Goal: Task Accomplishment & Management: Manage account settings

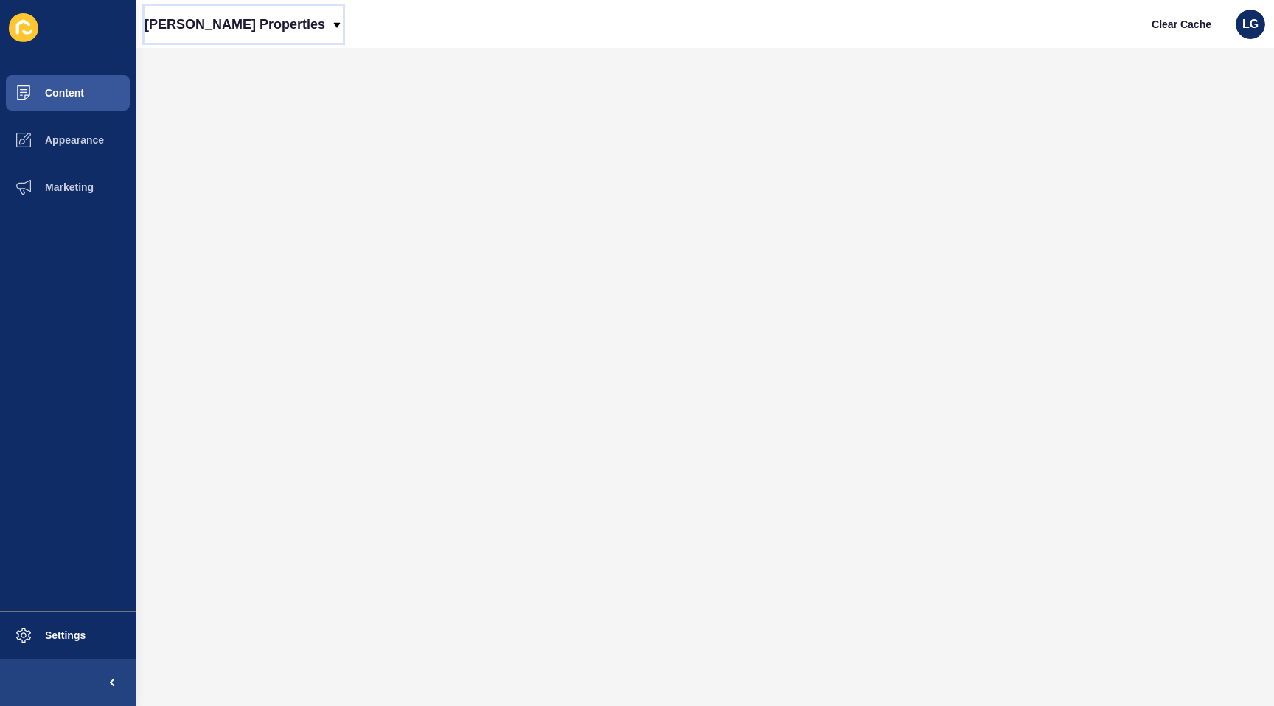
click at [256, 27] on div "[PERSON_NAME] Properties" at bounding box center [244, 24] width 198 height 37
click at [252, 55] on link "[PERSON_NAME] Properties (New)" at bounding box center [239, 62] width 189 height 32
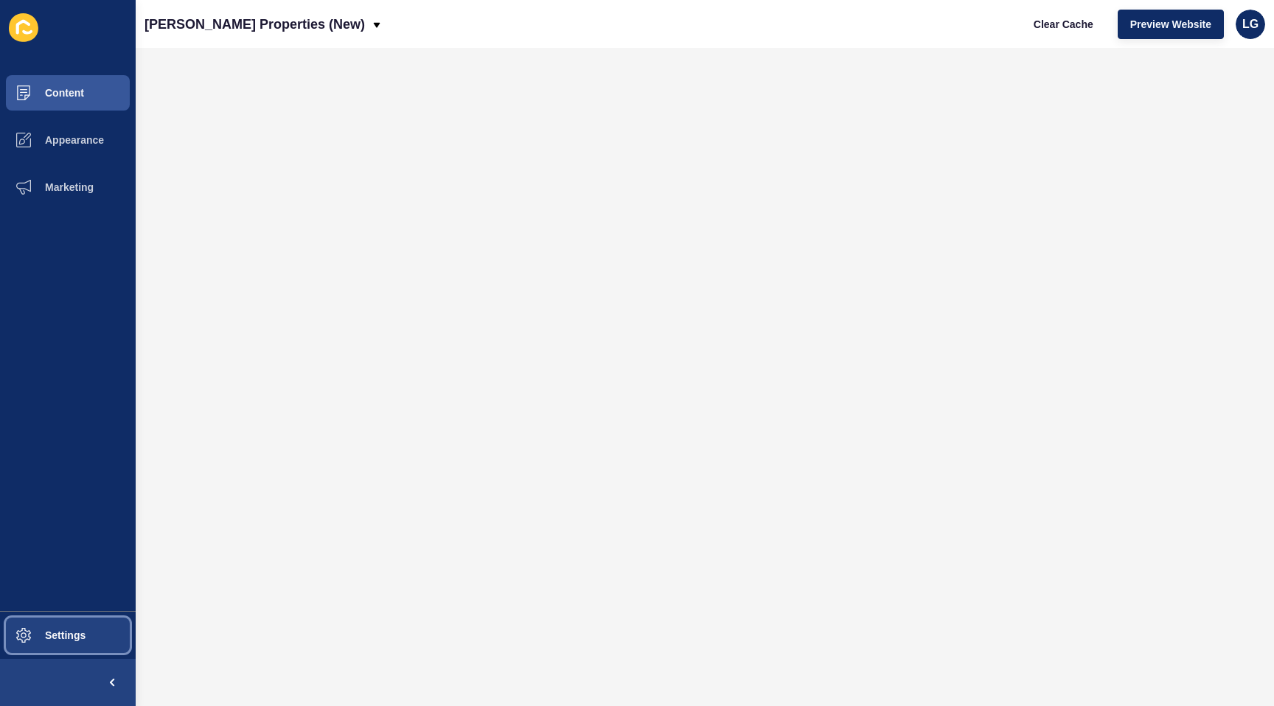
click at [102, 624] on button "Settings" at bounding box center [68, 635] width 136 height 47
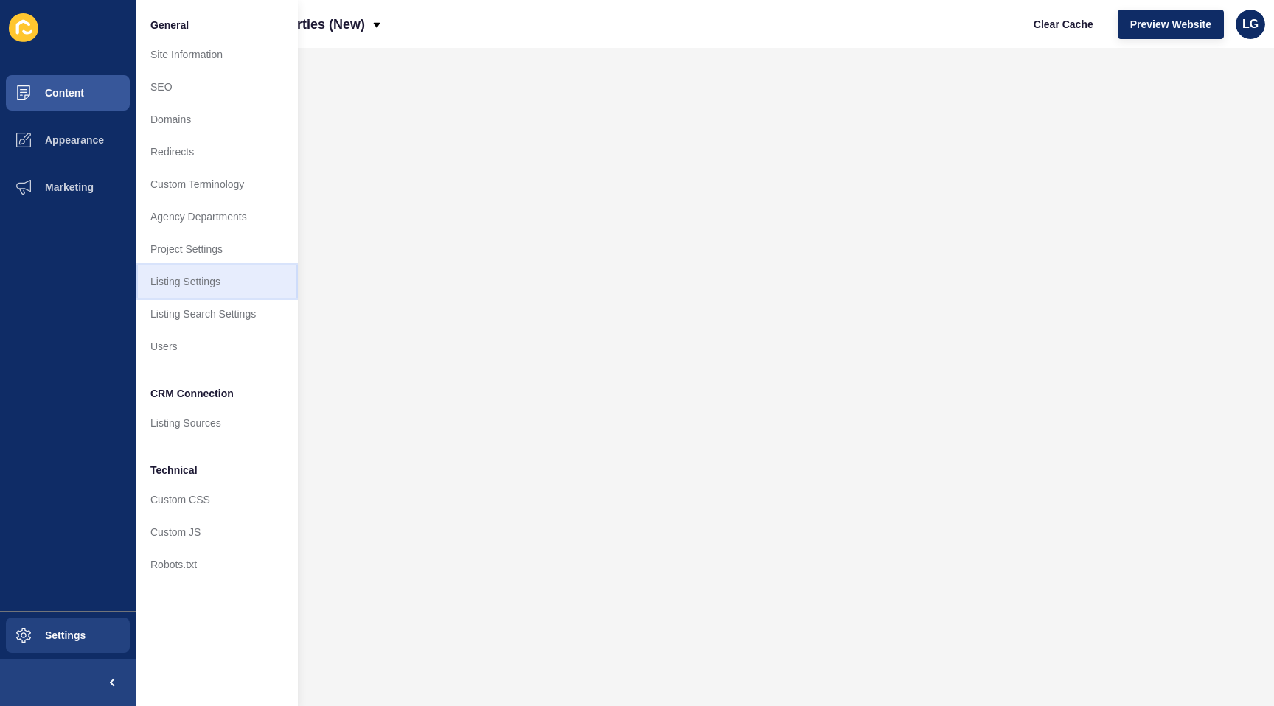
click at [201, 279] on link "Listing Settings" at bounding box center [217, 281] width 162 height 32
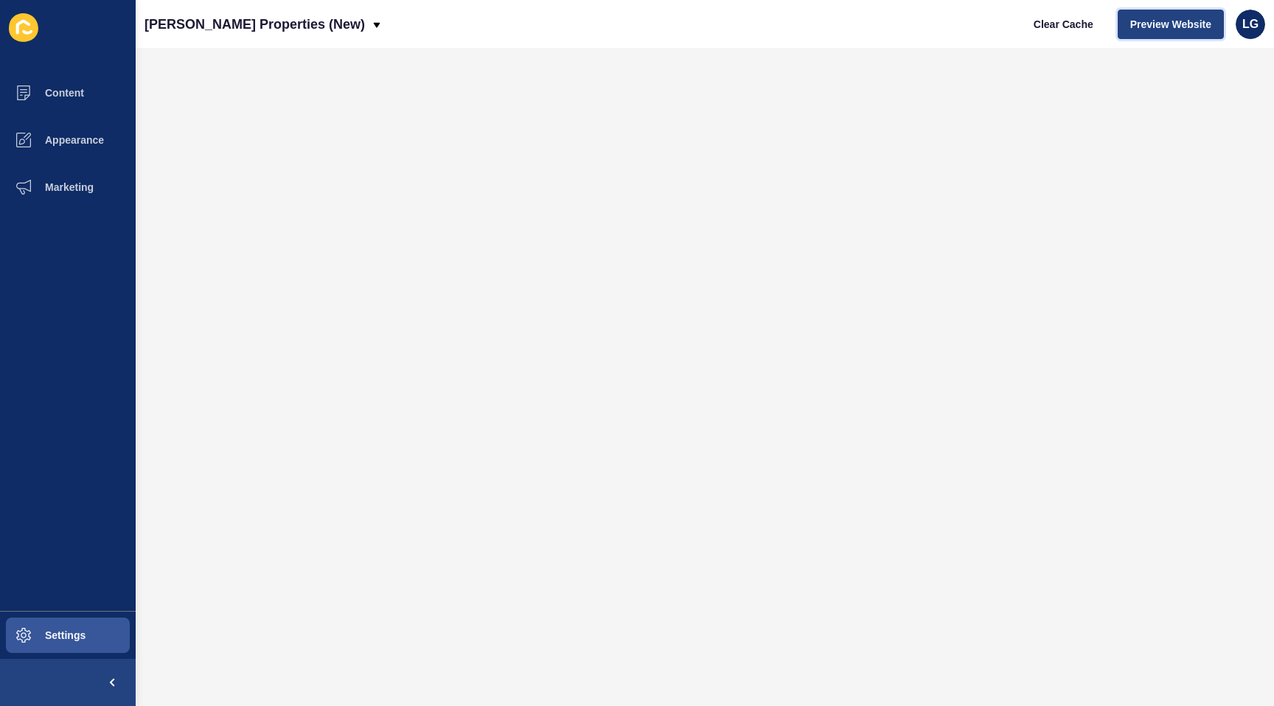
click at [1158, 15] on button "Preview Website" at bounding box center [1171, 24] width 106 height 29
click at [94, 152] on button "Appearance" at bounding box center [68, 140] width 136 height 47
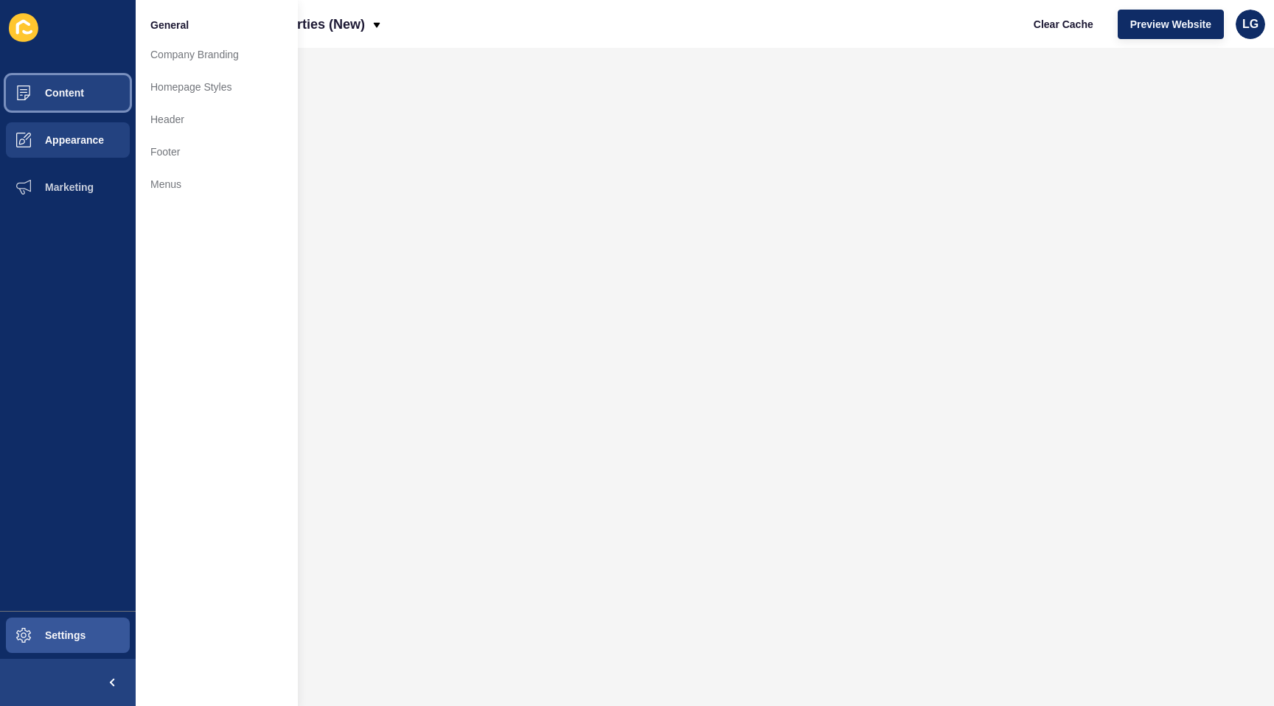
click at [74, 94] on span "Content" at bounding box center [41, 93] width 86 height 12
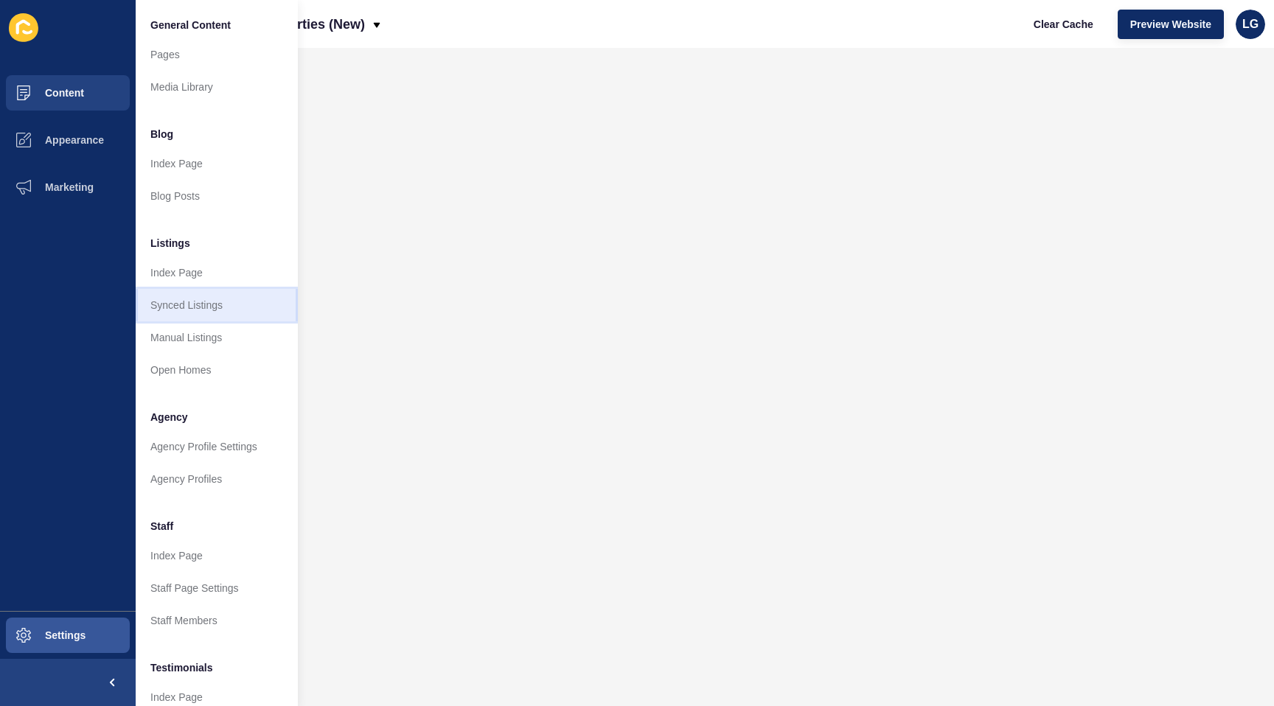
click at [193, 306] on link "Synced Listings" at bounding box center [217, 305] width 162 height 32
